Goal: Obtain resource: Obtain resource

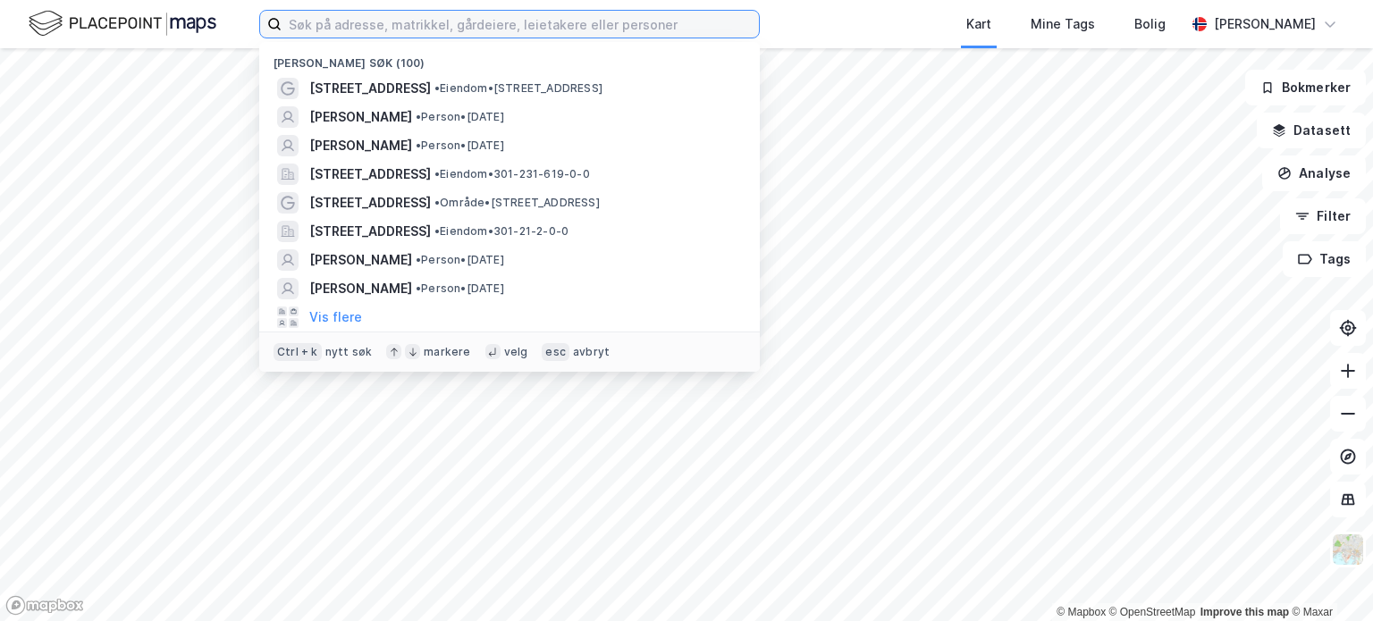
click at [332, 21] on input at bounding box center [520, 24] width 477 height 27
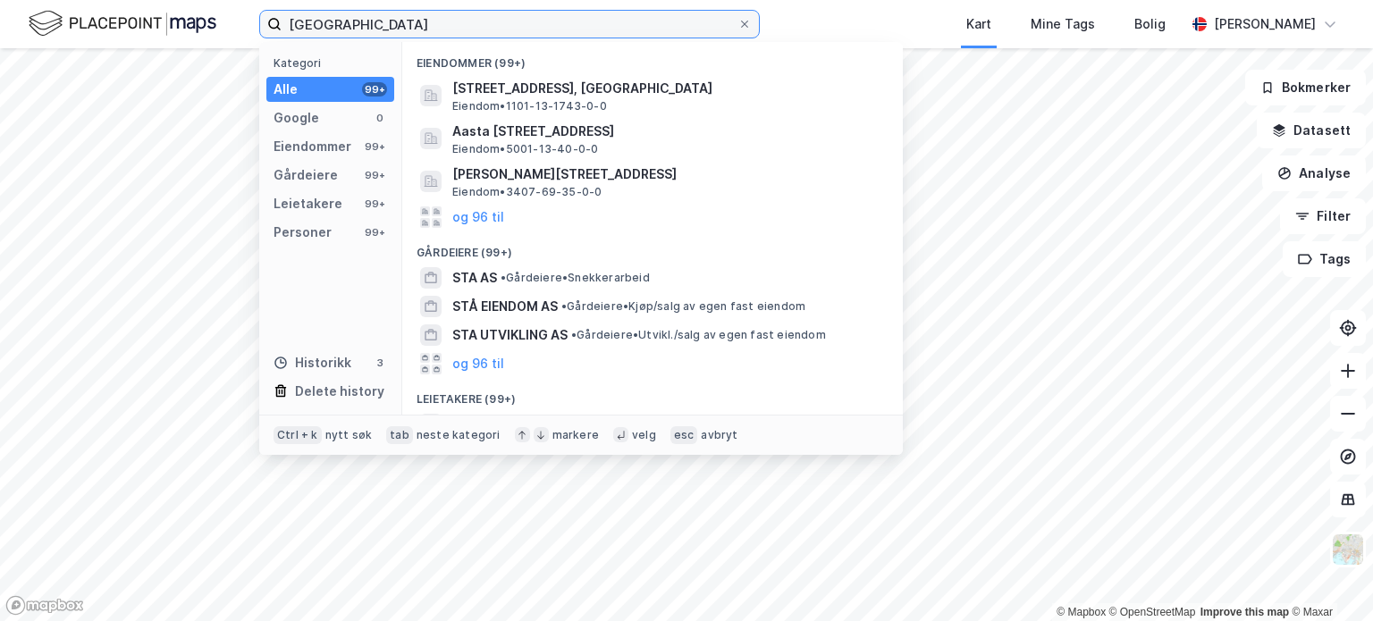
type input "[GEOGRAPHIC_DATA]"
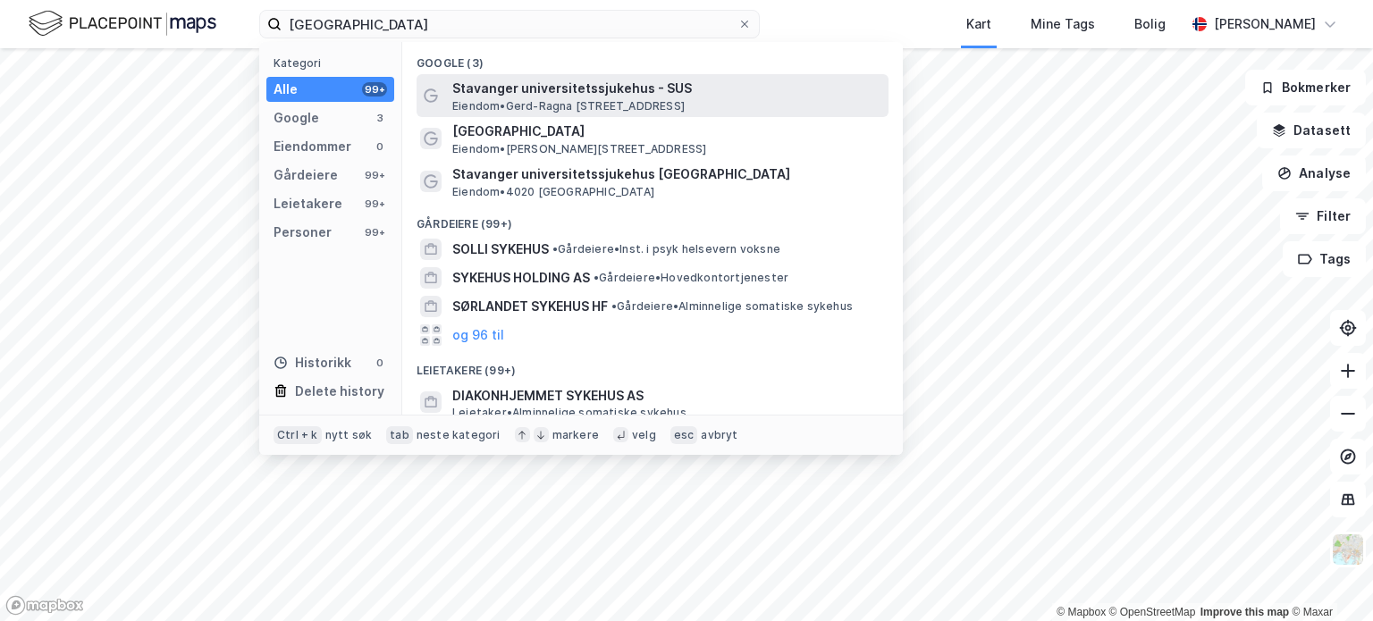
click at [541, 102] on span "Eiendom • Gerd-[STREET_ADDRESS]" at bounding box center [568, 106] width 232 height 14
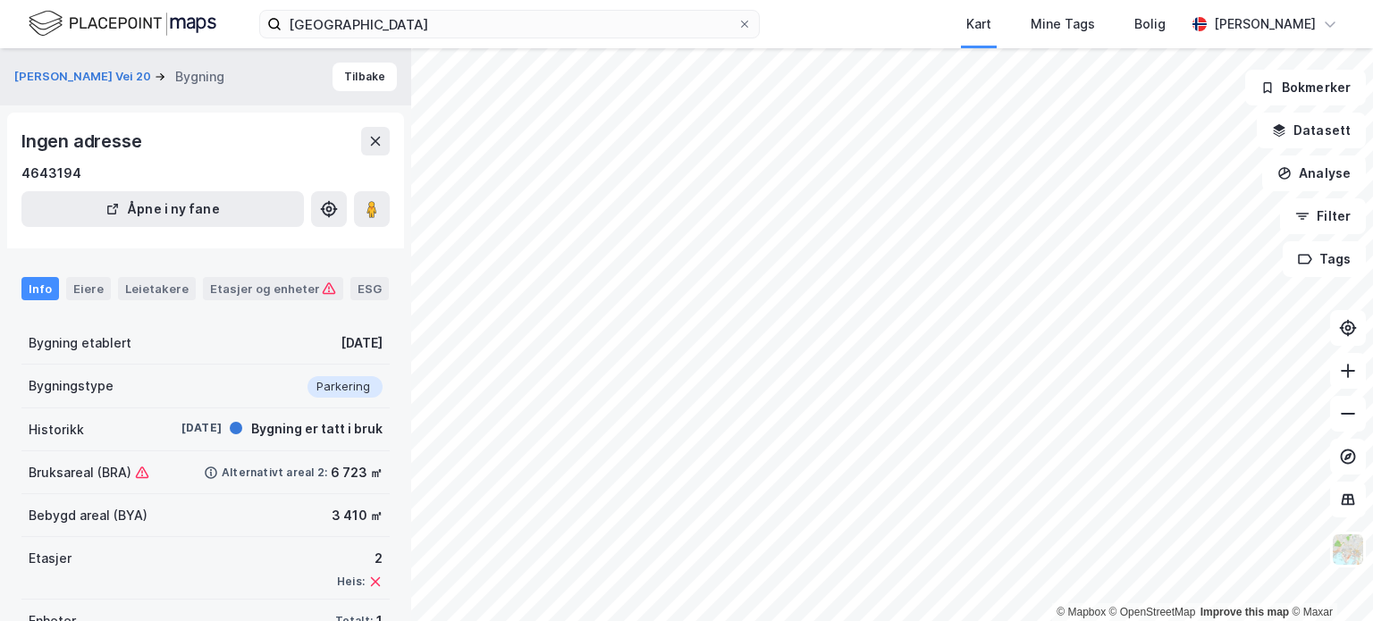
scroll to position [69, 0]
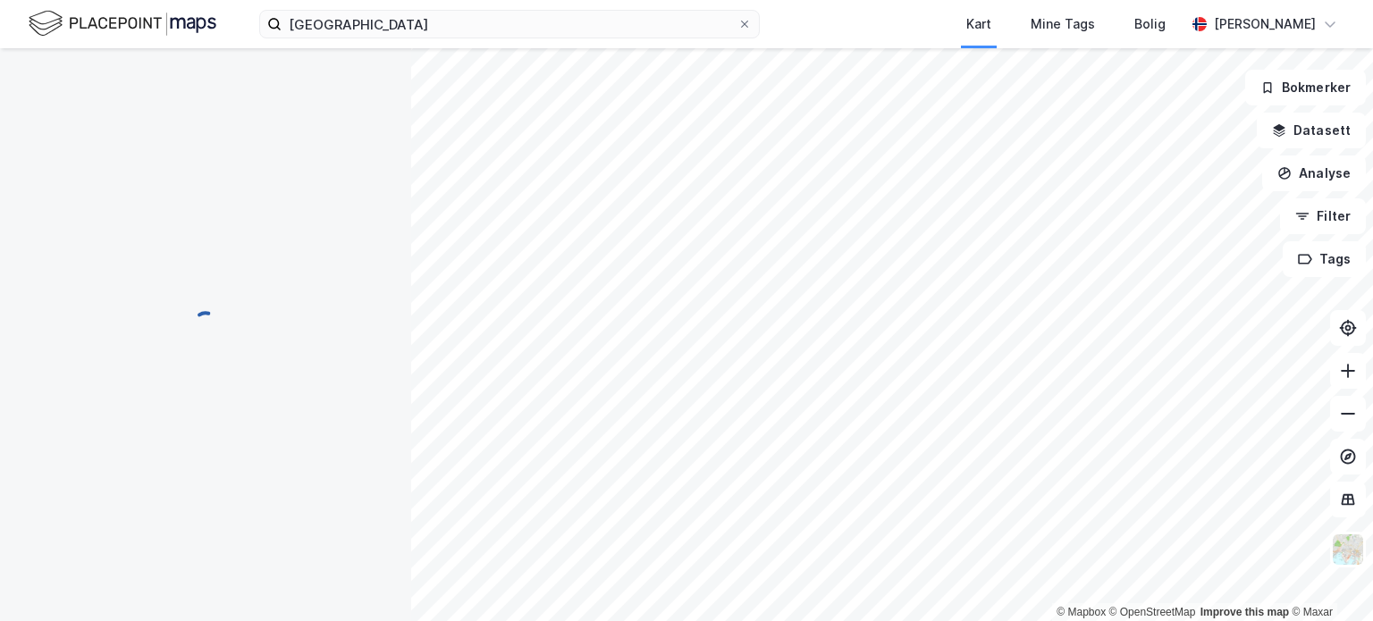
scroll to position [69, 0]
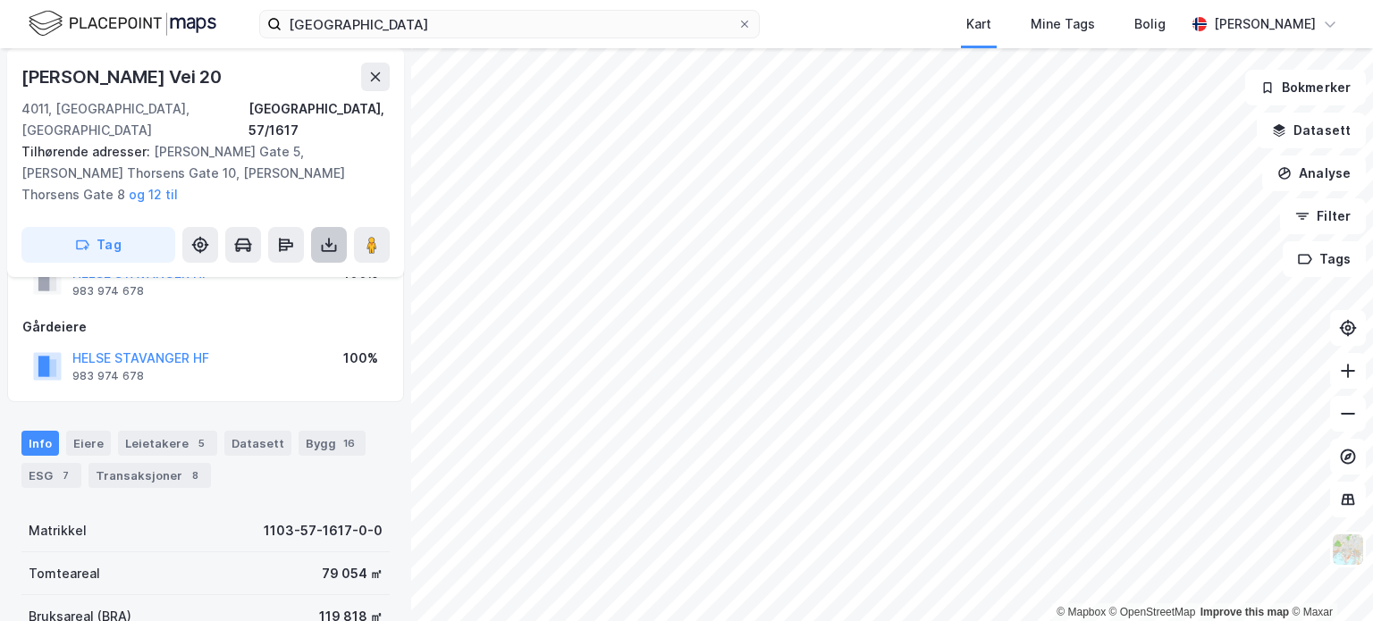
click at [325, 236] on icon at bounding box center [329, 245] width 18 height 18
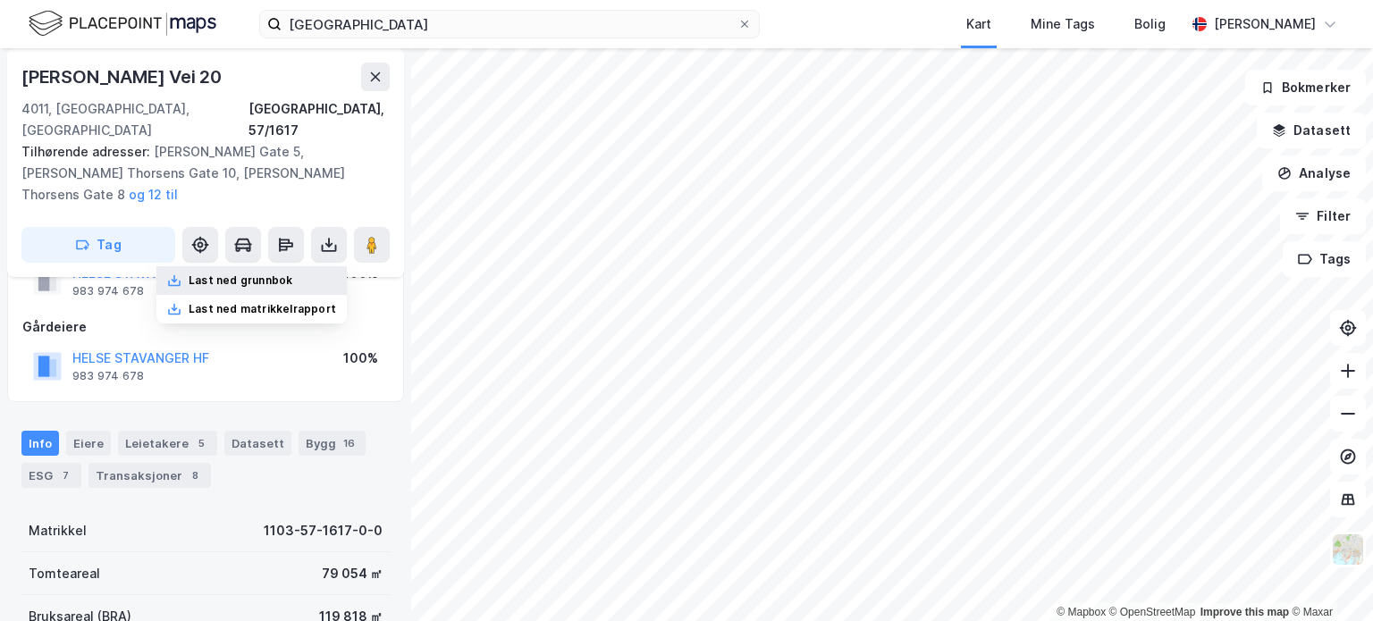
click at [263, 273] on div "Last ned grunnbok" at bounding box center [241, 280] width 104 height 14
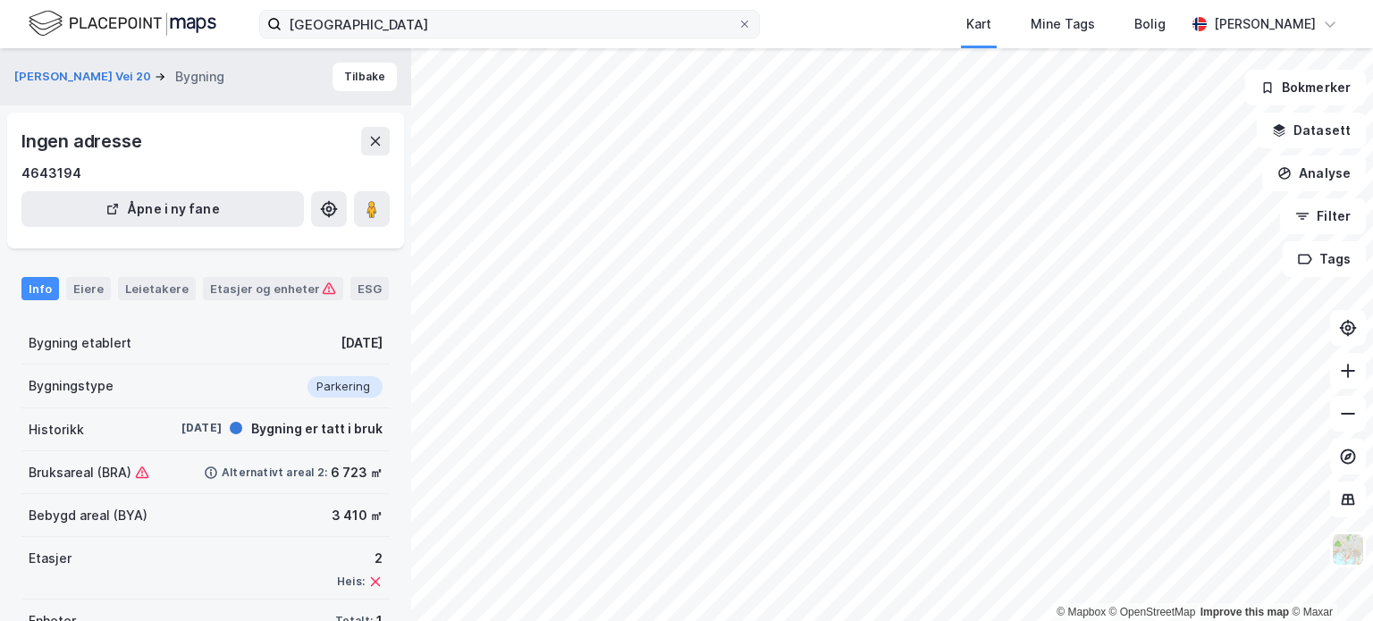
scroll to position [69, 0]
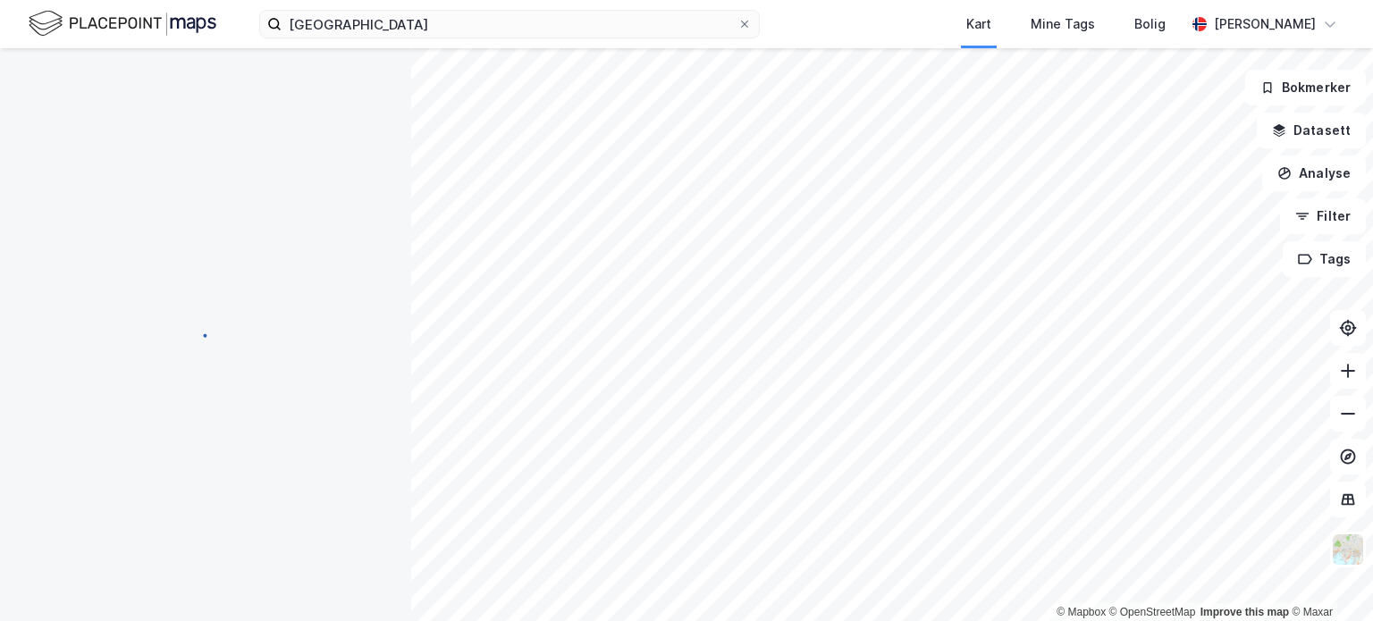
scroll to position [69, 0]
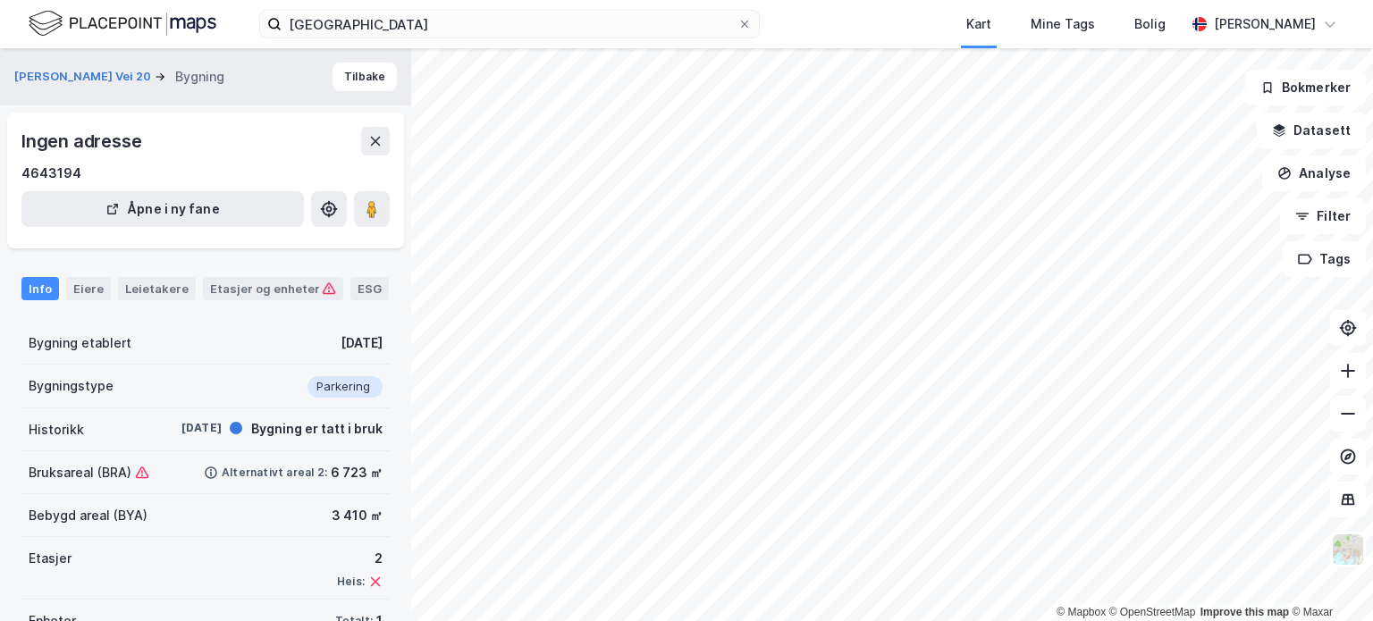
scroll to position [69, 0]
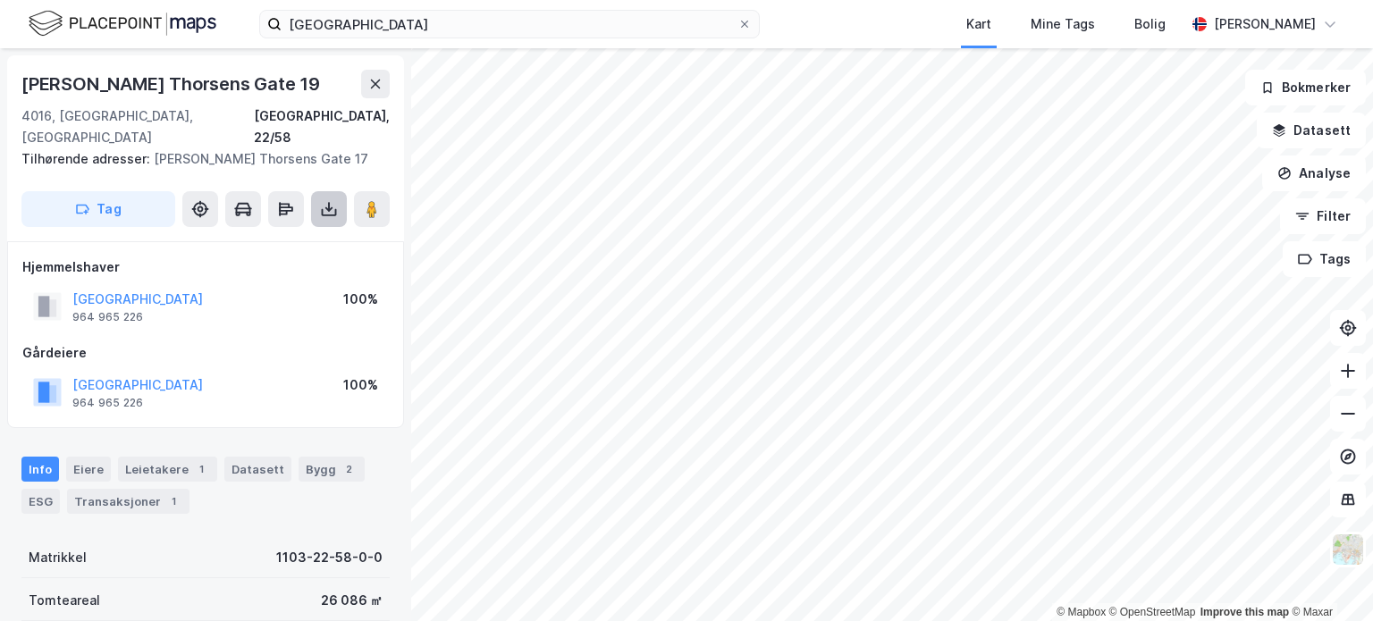
click at [319, 198] on button at bounding box center [329, 209] width 36 height 36
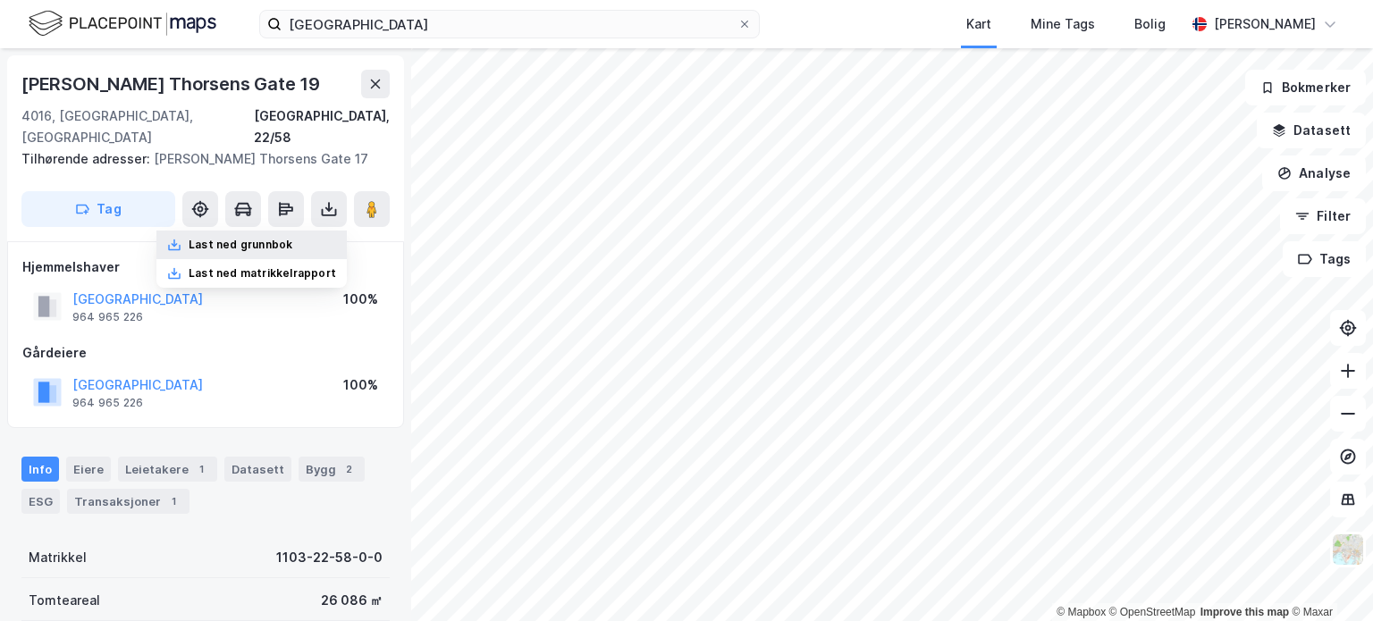
click at [253, 235] on div "Last ned grunnbok" at bounding box center [251, 245] width 190 height 29
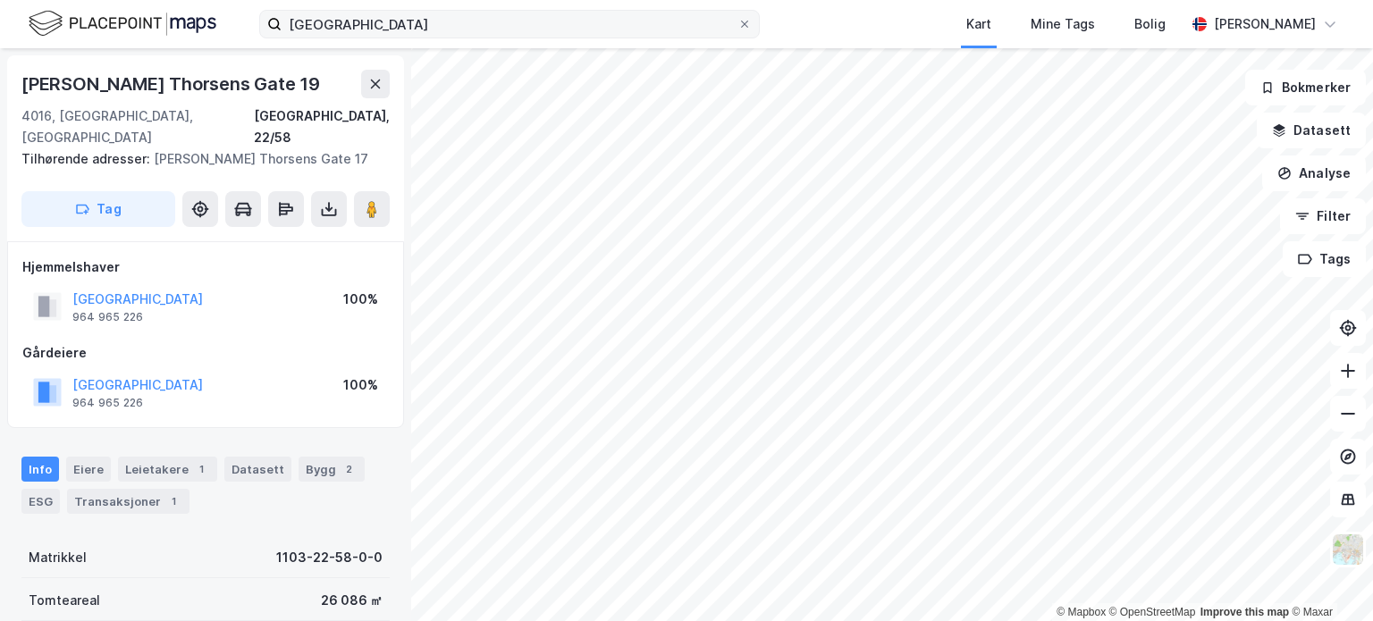
scroll to position [3, 0]
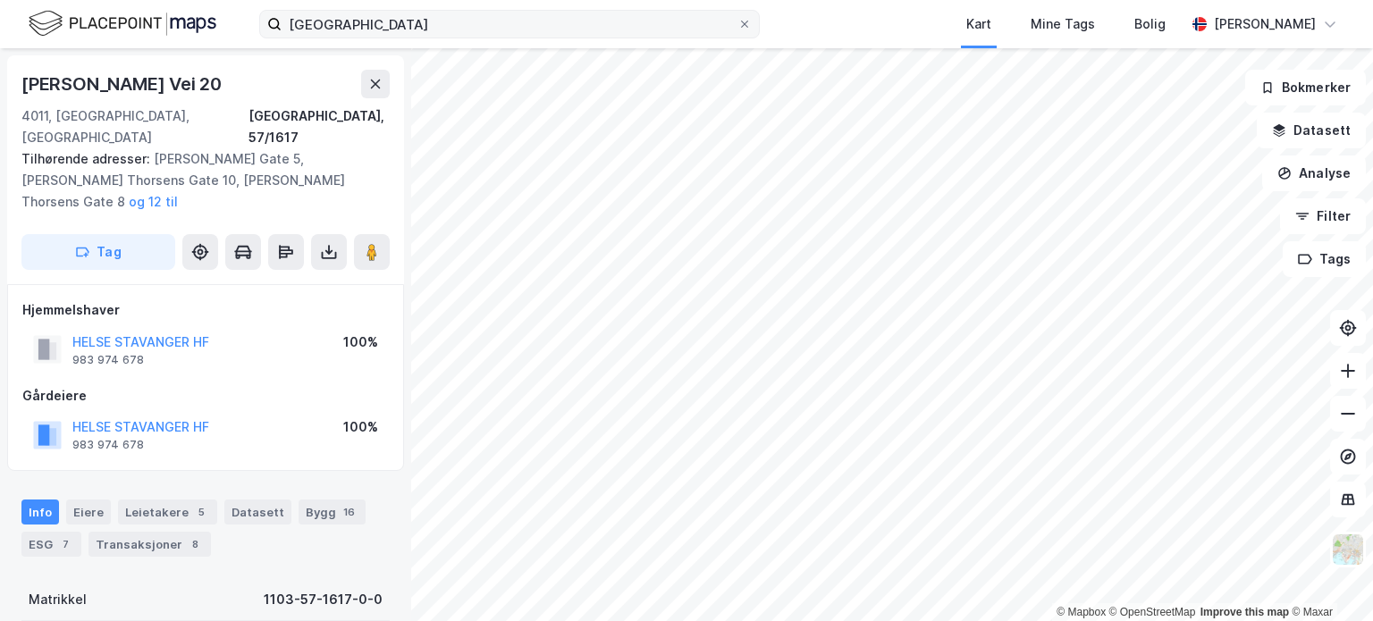
scroll to position [3, 0]
